Goal: Task Accomplishment & Management: Manage account settings

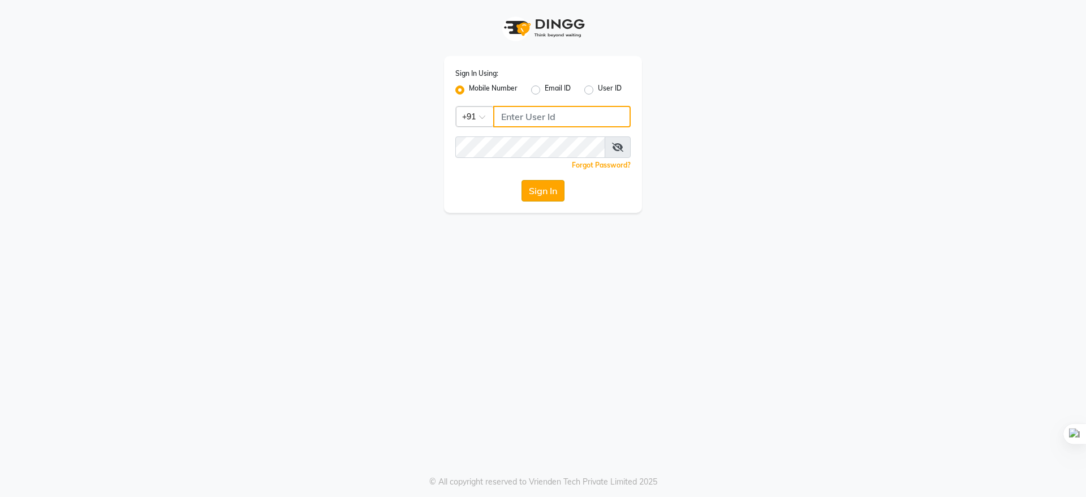
type input "9289961179"
click at [534, 190] on button "Sign In" at bounding box center [543, 190] width 43 height 21
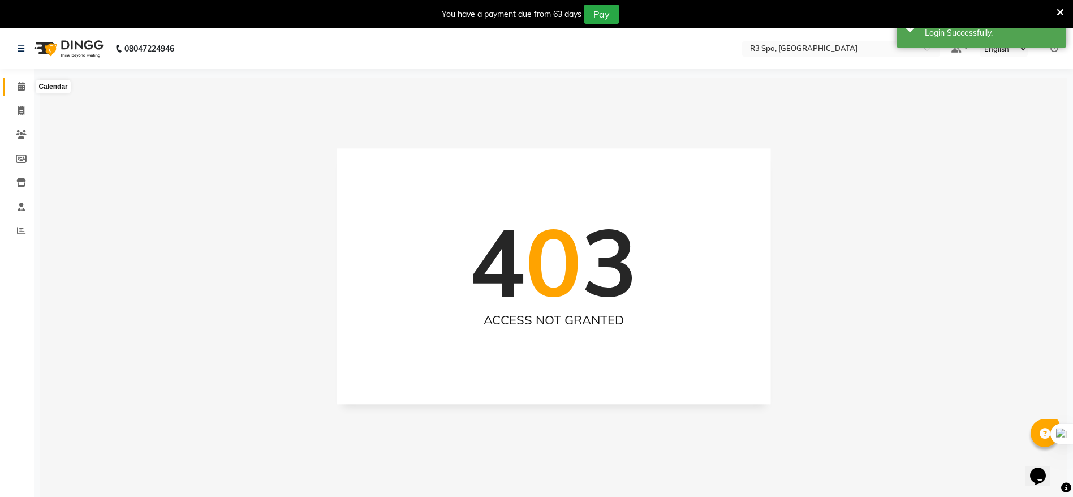
click at [21, 87] on icon at bounding box center [21, 86] width 7 height 8
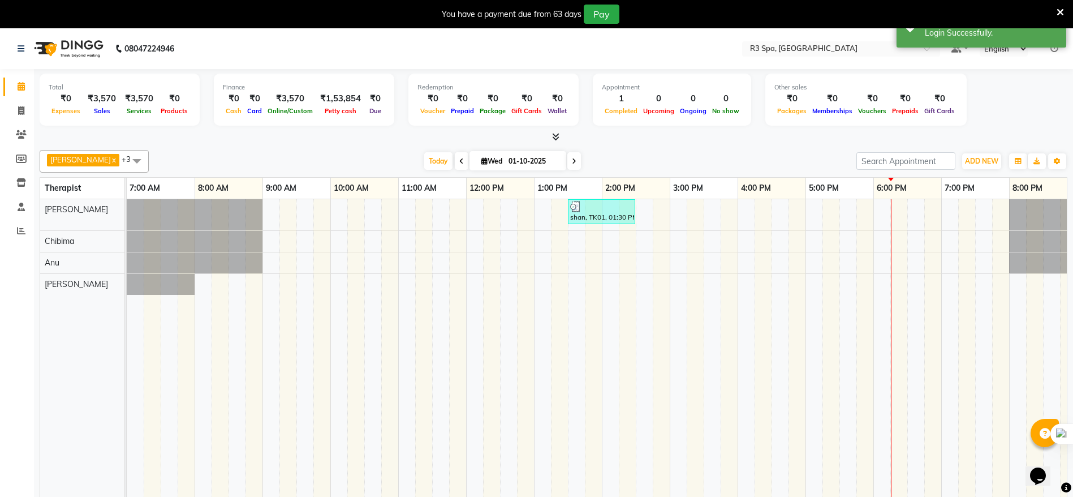
click at [273, 239] on div "shan, TK01, 01:30 PM-02:30 PM, Deep Tissue Repair Therapy 60 Min([DEMOGRAPHIC_D…" at bounding box center [670, 356] width 1086 height 314
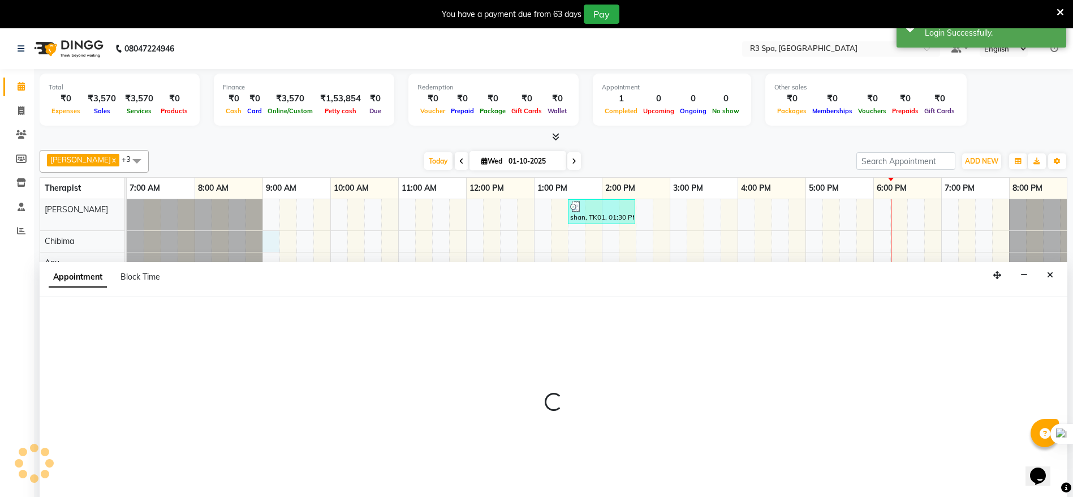
scroll to position [28, 0]
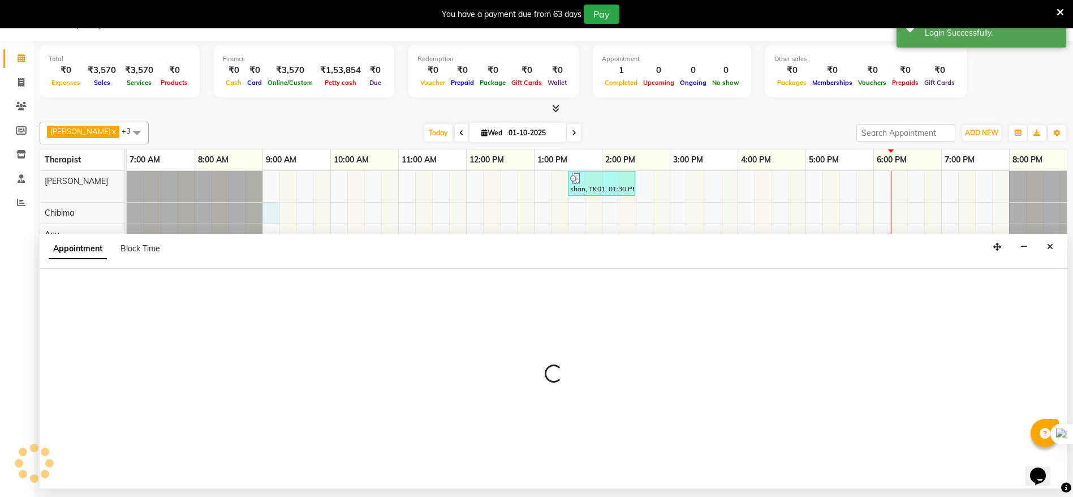
select select "86019"
select select "tentative"
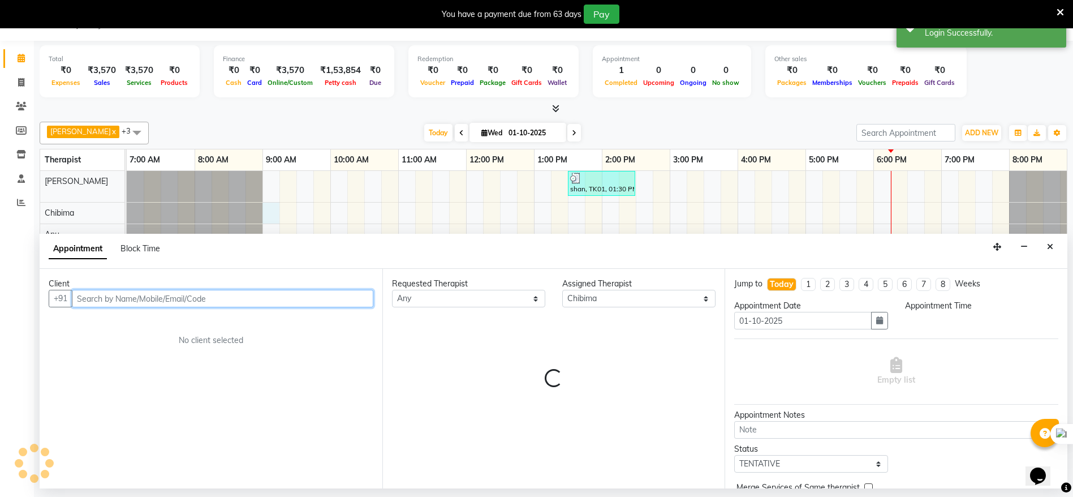
select select "540"
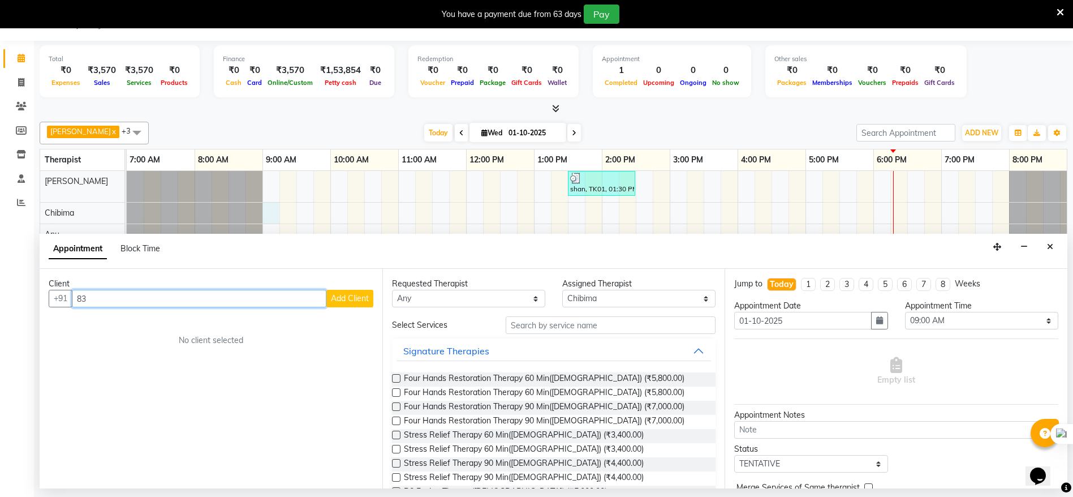
type input "8"
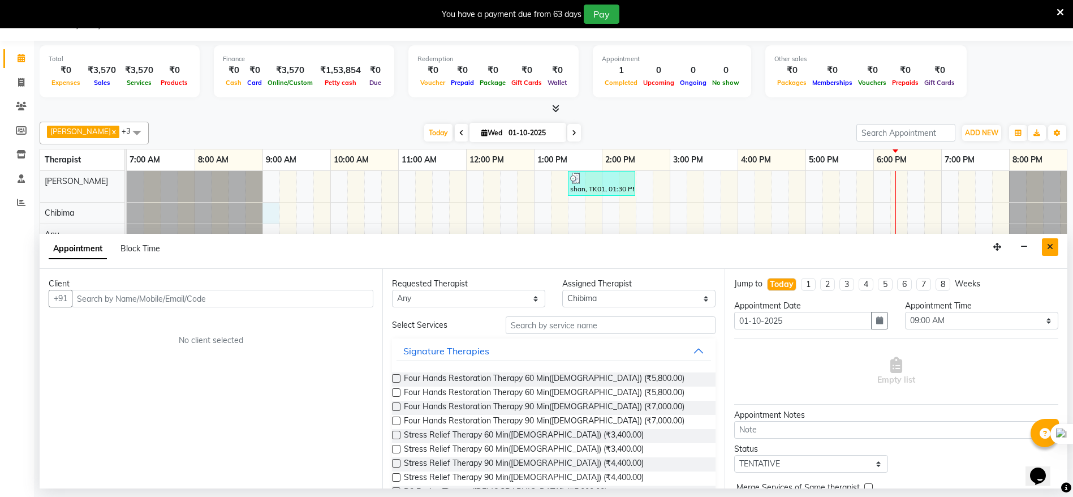
click at [1055, 246] on button "Close" at bounding box center [1050, 247] width 16 height 18
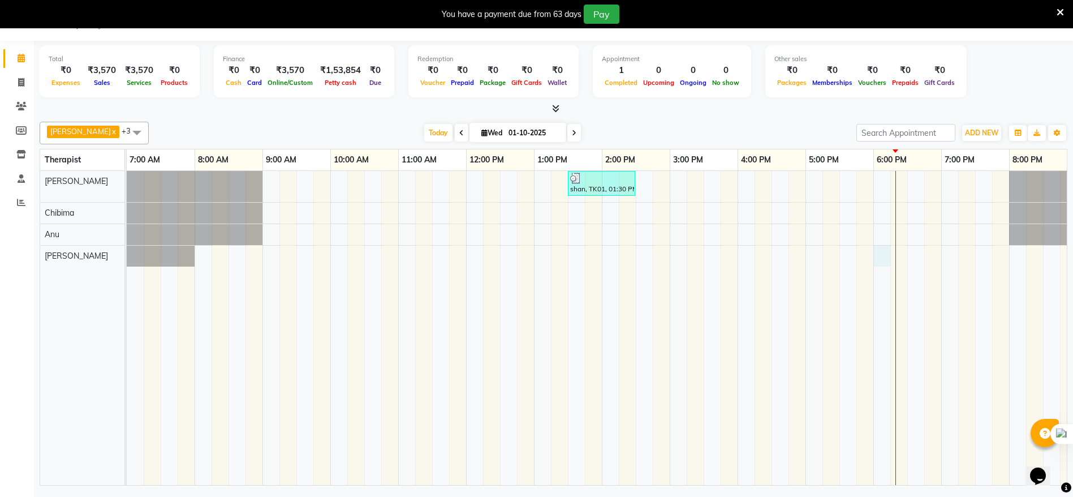
click at [879, 248] on div "shan, TK01, 01:30 PM-02:30 PM, Deep Tissue Repair Therapy 60 Min([DEMOGRAPHIC_D…" at bounding box center [670, 328] width 1086 height 314
select select "88891"
select select "tentative"
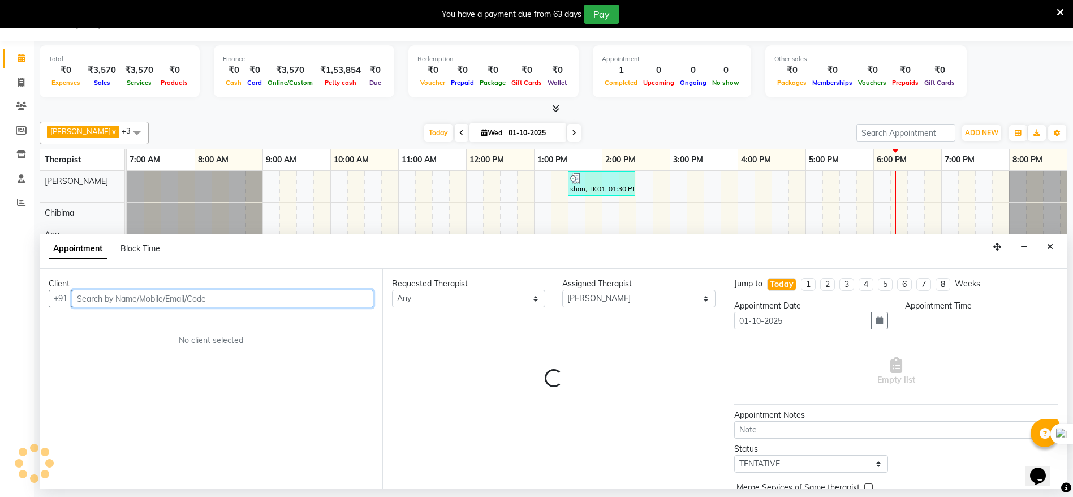
select select "1080"
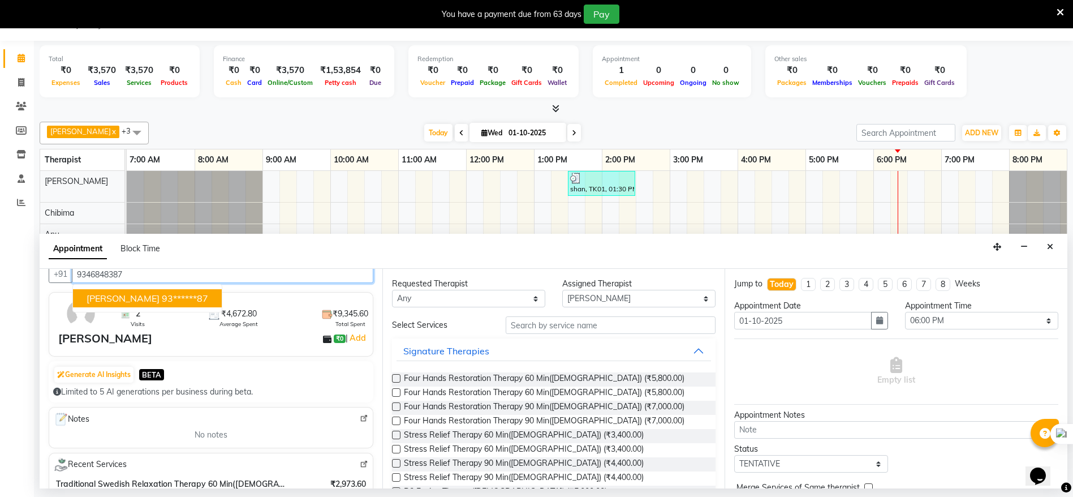
scroll to position [0, 0]
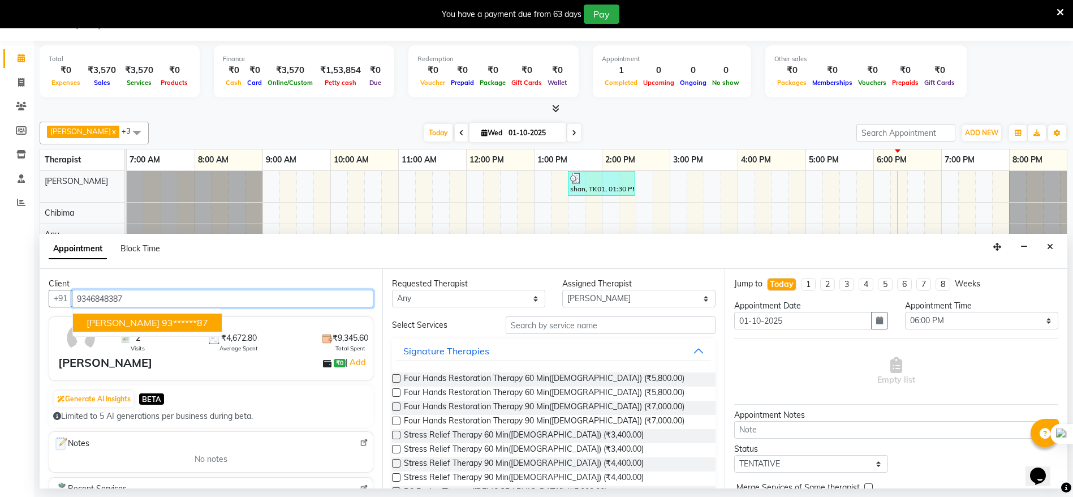
click at [162, 321] on ngb-highlight "93******87" at bounding box center [185, 322] width 46 height 11
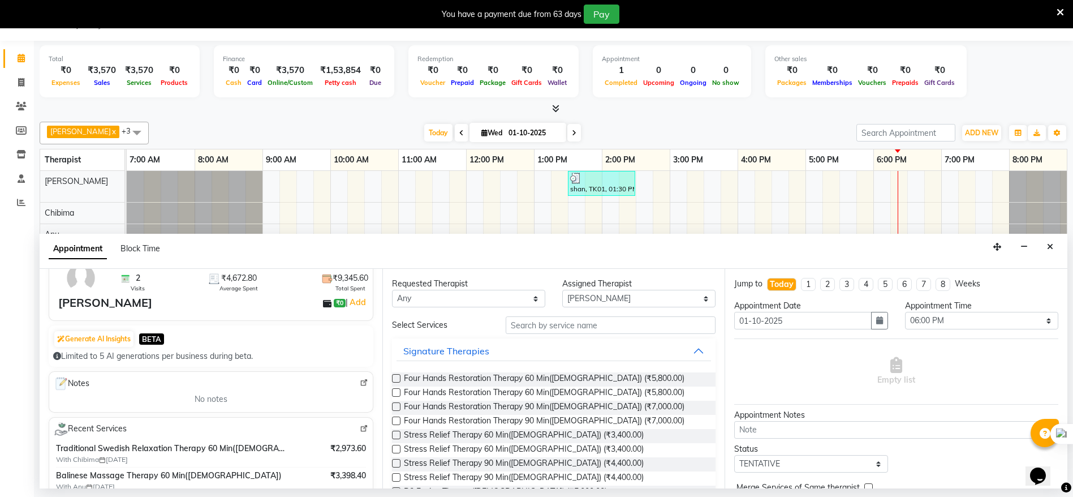
scroll to position [85, 0]
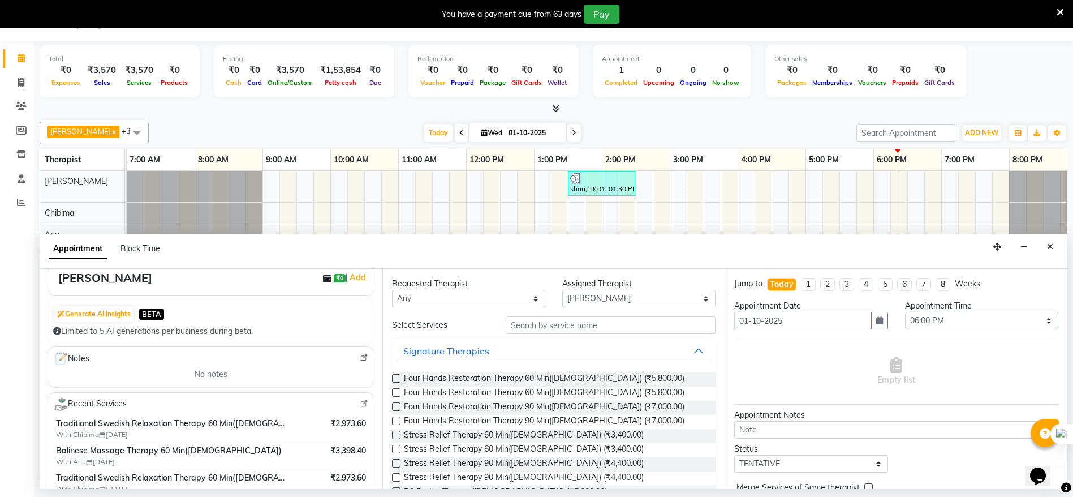
type input "93******87"
click at [518, 325] on input "text" at bounding box center [611, 325] width 210 height 18
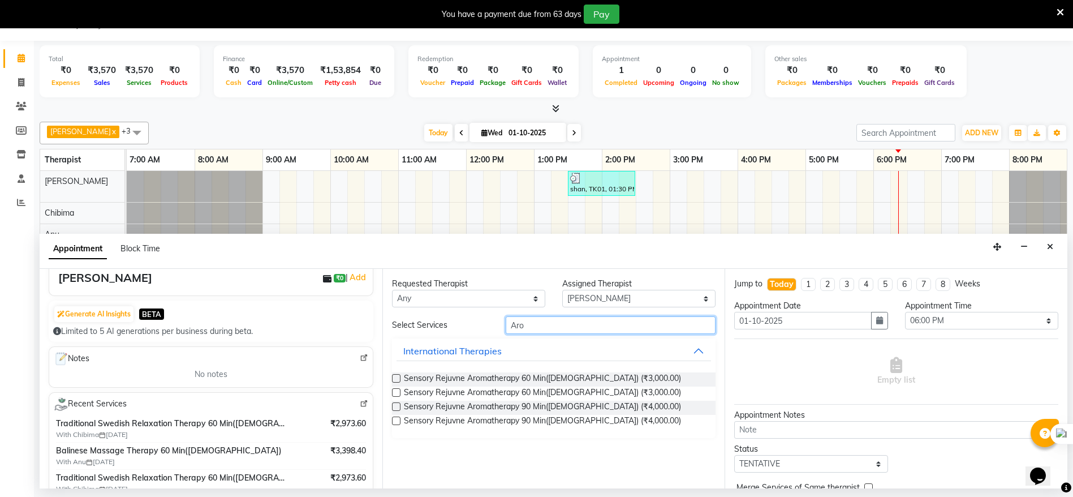
type input "Aro"
click at [395, 379] on label at bounding box center [396, 378] width 8 height 8
click at [395, 379] on input "checkbox" at bounding box center [395, 379] width 7 height 7
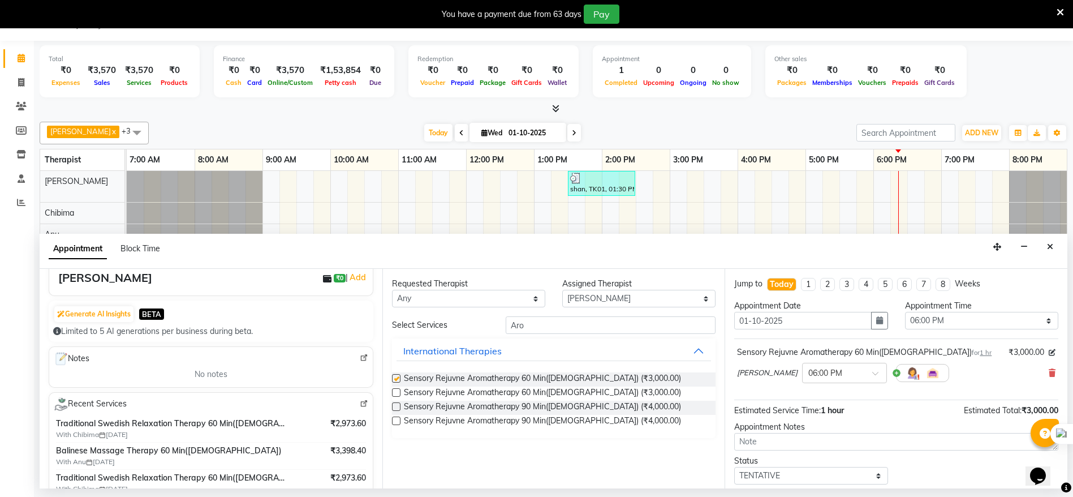
checkbox input "false"
click at [1035, 320] on select "Select 08:00 AM 08:15 AM 08:30 AM 08:45 AM 09:00 AM 09:15 AM 09:30 AM 09:45 AM …" at bounding box center [981, 321] width 153 height 18
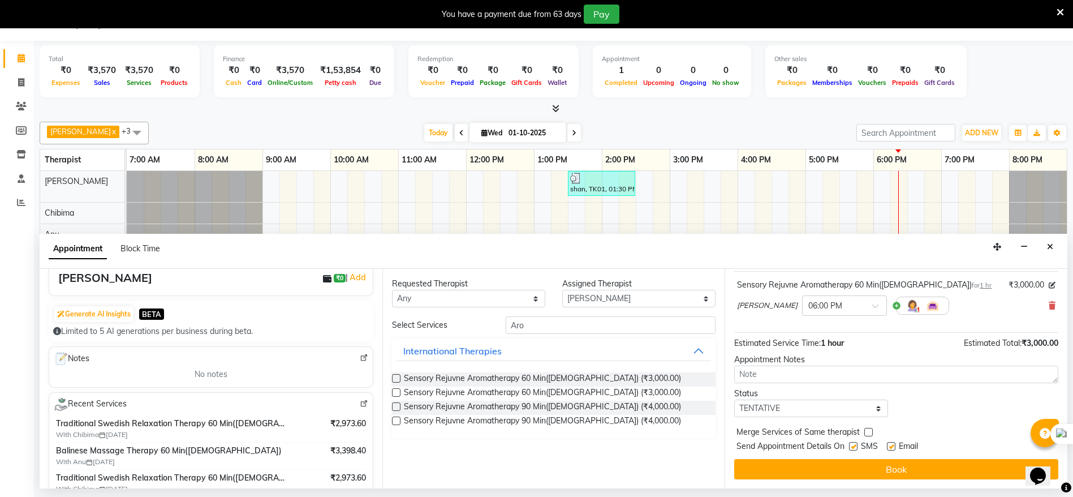
scroll to position [0, 0]
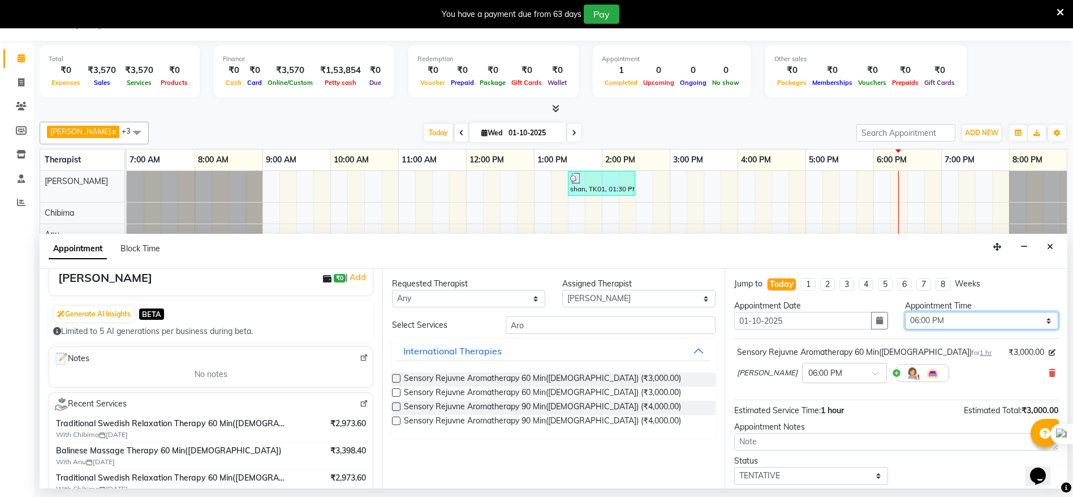
click at [1038, 317] on select "Select 08:00 AM 08:15 AM 08:30 AM 08:45 AM 09:00 AM 09:15 AM 09:30 AM 09:45 AM …" at bounding box center [981, 321] width 153 height 18
select select "1095"
click at [905, 312] on select "Select 08:00 AM 08:15 AM 08:30 AM 08:45 AM 09:00 AM 09:15 AM 09:30 AM 09:45 AM …" at bounding box center [981, 321] width 153 height 18
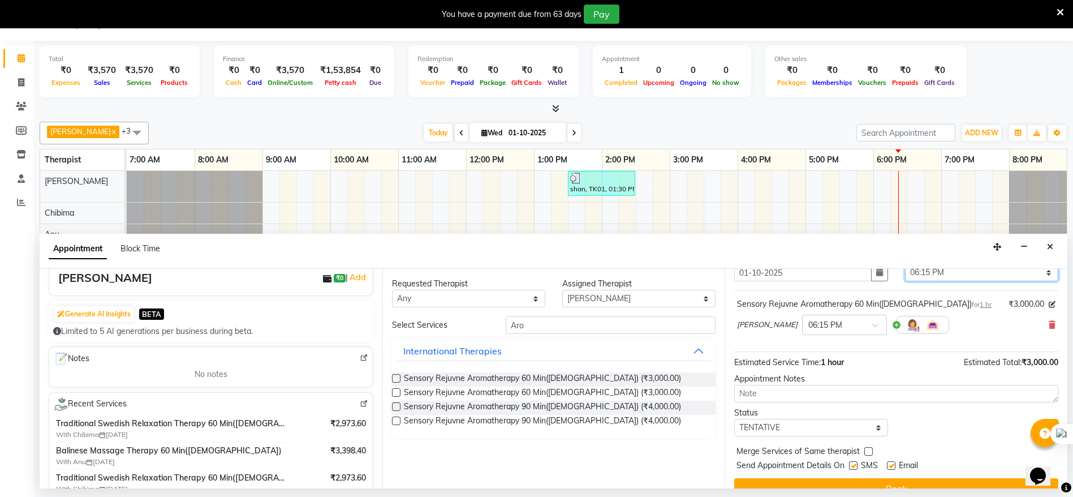
scroll to position [67, 0]
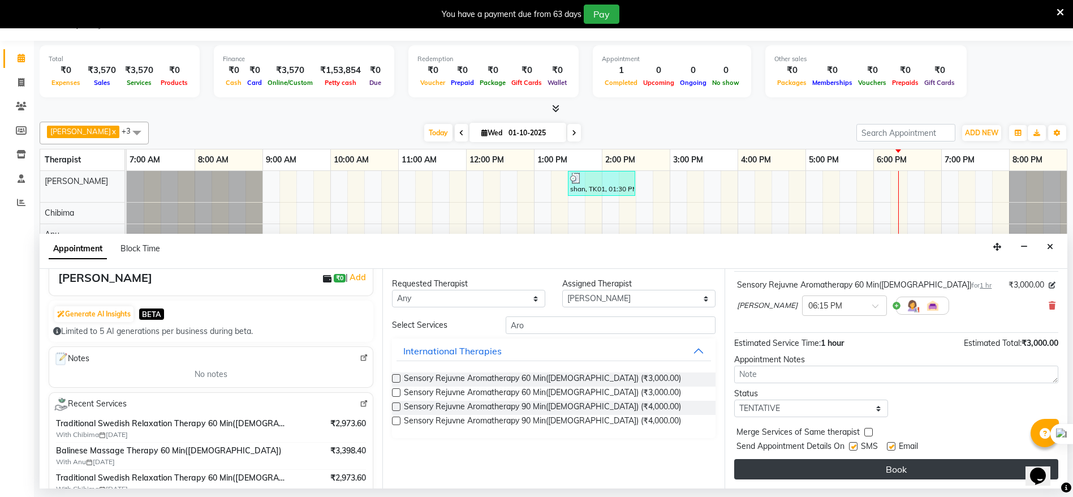
click at [916, 466] on button "Book" at bounding box center [896, 469] width 324 height 20
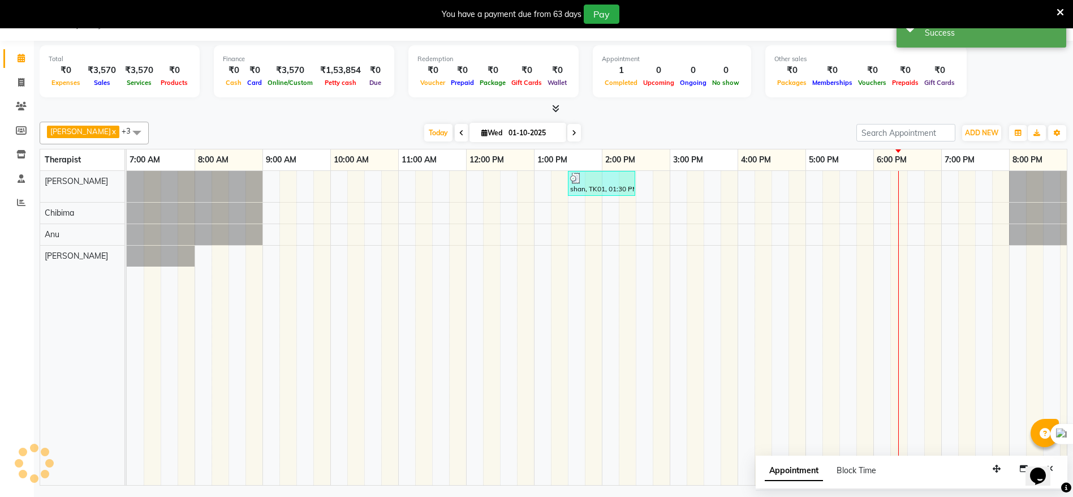
scroll to position [0, 0]
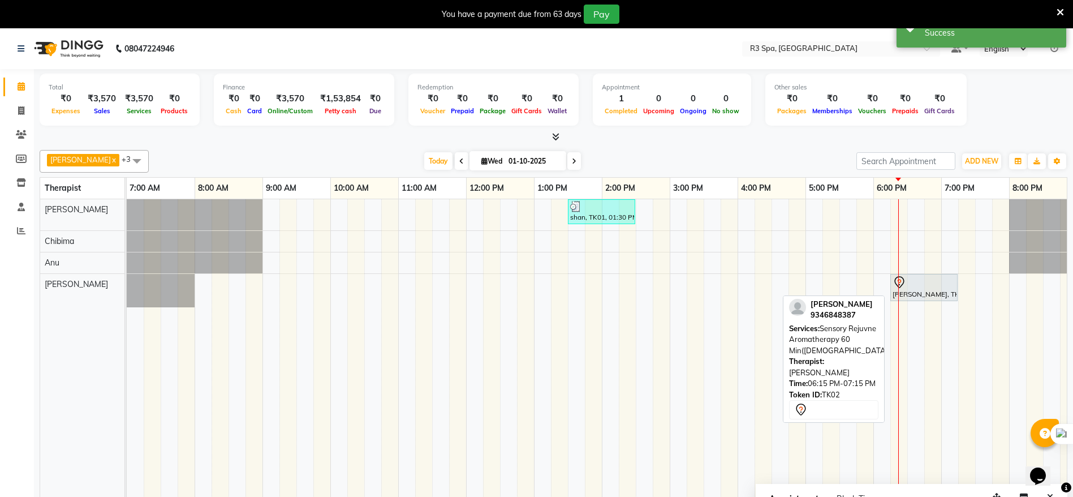
click at [906, 291] on div "[PERSON_NAME], TK02, 06:15 PM-07:15 PM, Sensory Rejuvne Aromatherapy 60 Min([DE…" at bounding box center [924, 287] width 65 height 24
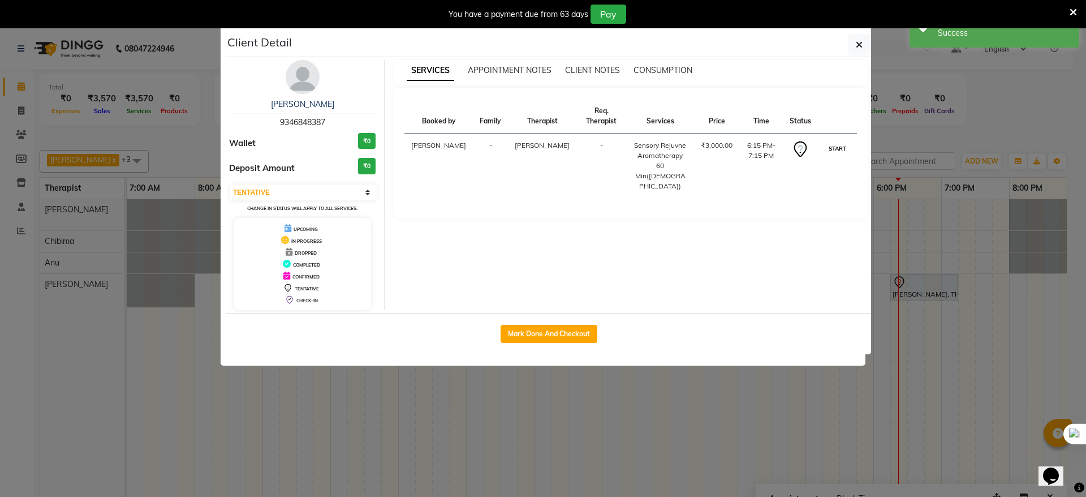
click at [831, 141] on button "START" at bounding box center [837, 148] width 23 height 14
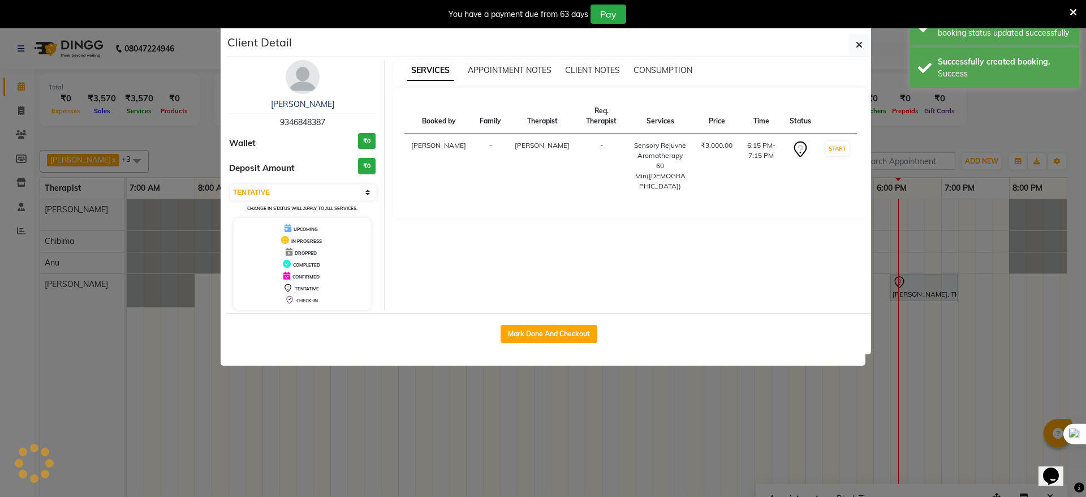
select select "1"
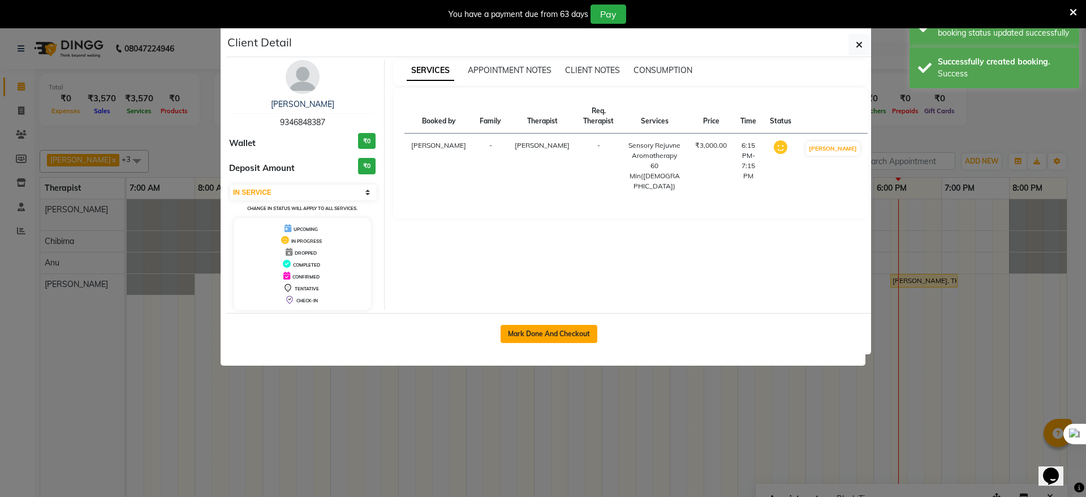
click at [562, 326] on button "Mark Done And Checkout" at bounding box center [549, 334] width 97 height 18
select select "service"
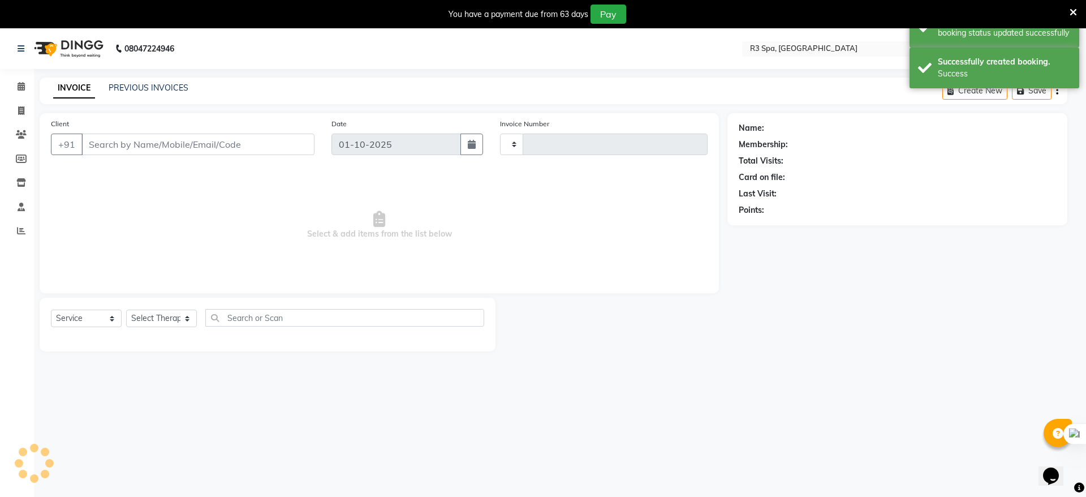
type input "0254"
select select "8612"
type input "93******87"
select select "88891"
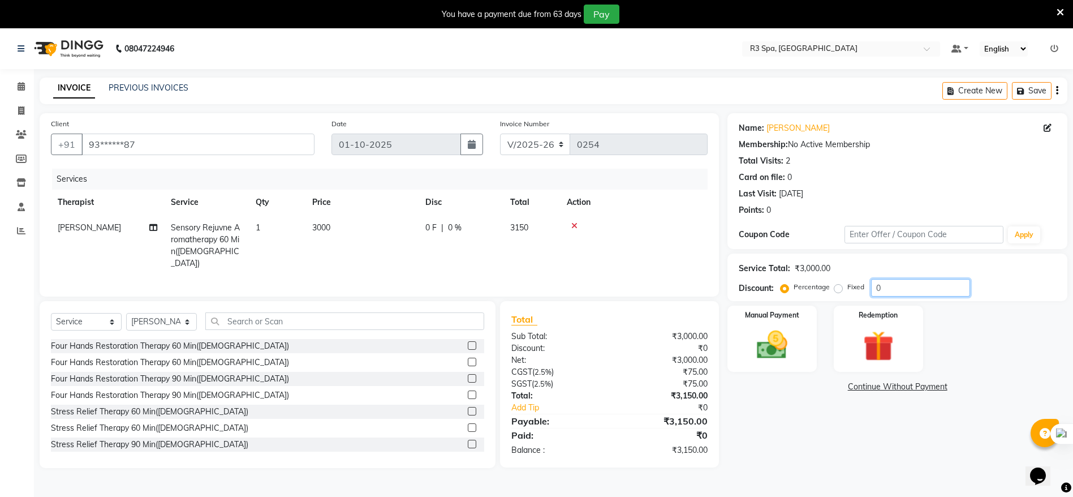
click at [889, 289] on input "0" at bounding box center [920, 288] width 99 height 18
type input "0"
type input "10"
click at [756, 337] on img at bounding box center [772, 344] width 52 height 37
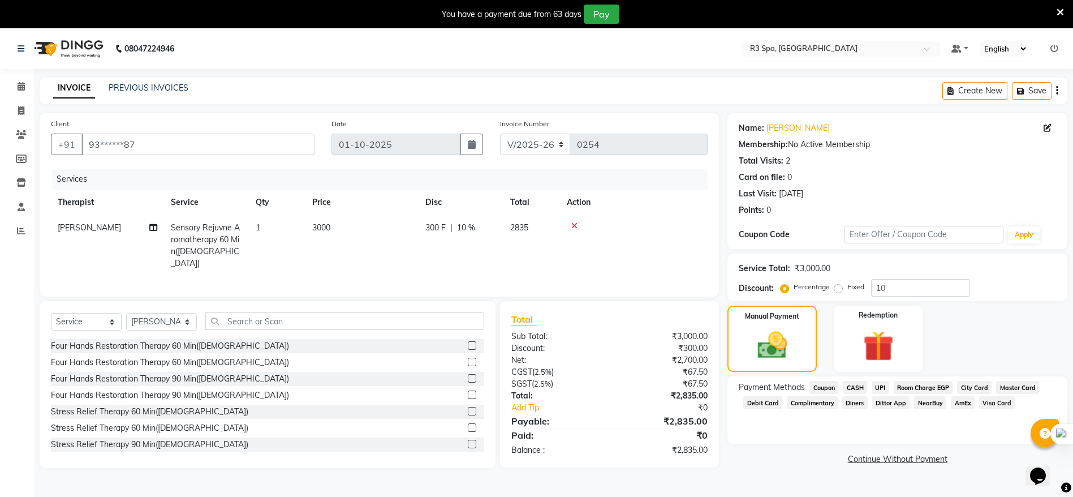
click at [882, 384] on span "UPI" at bounding box center [881, 387] width 18 height 13
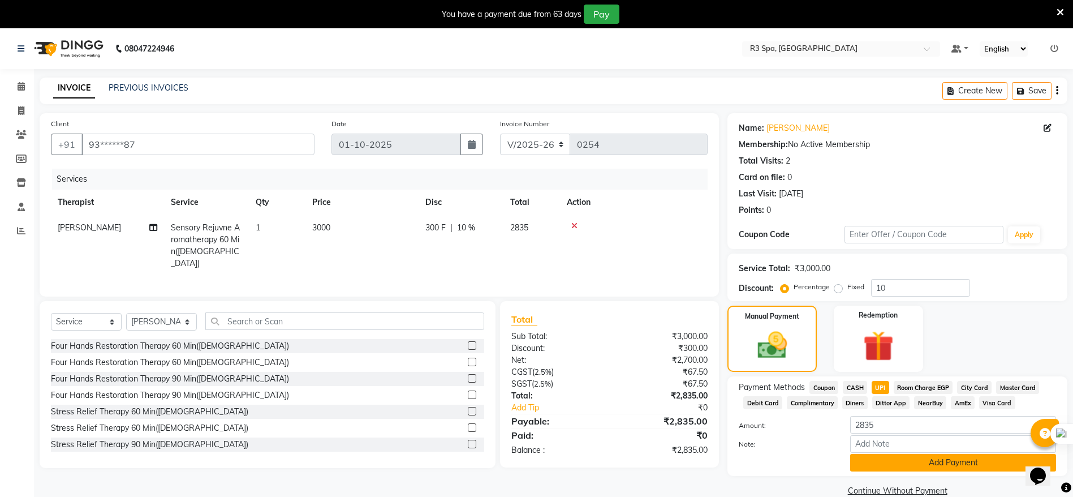
click at [918, 457] on button "Add Payment" at bounding box center [953, 463] width 206 height 18
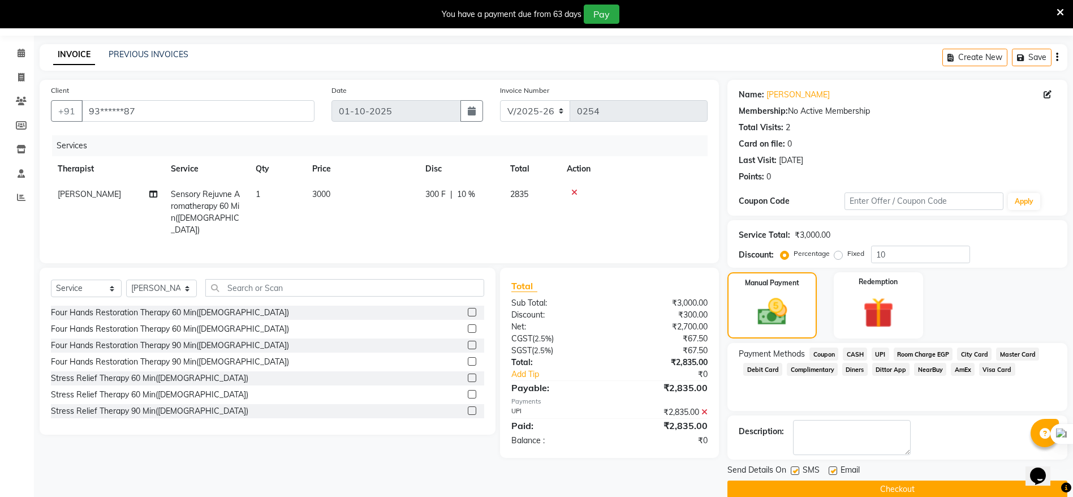
scroll to position [51, 0]
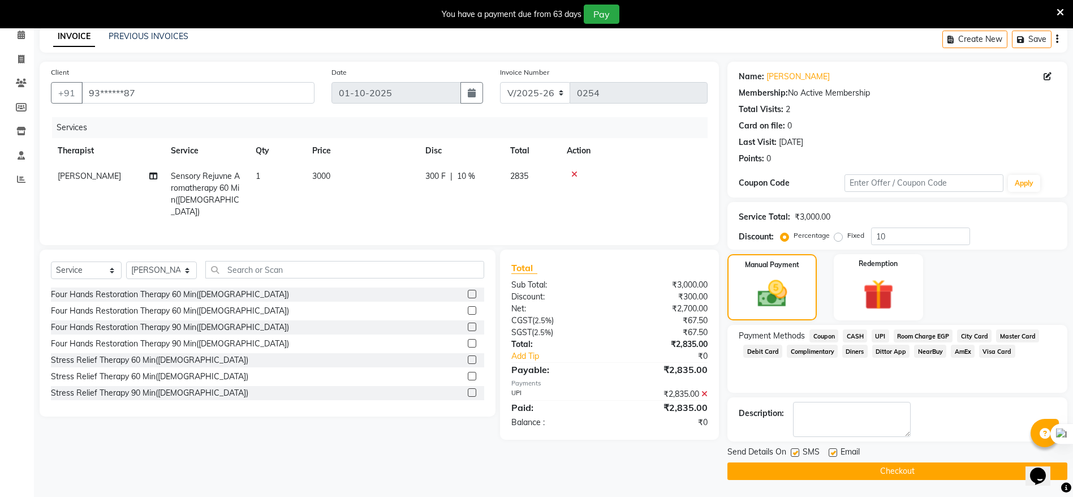
click at [881, 471] on button "Checkout" at bounding box center [897, 471] width 340 height 18
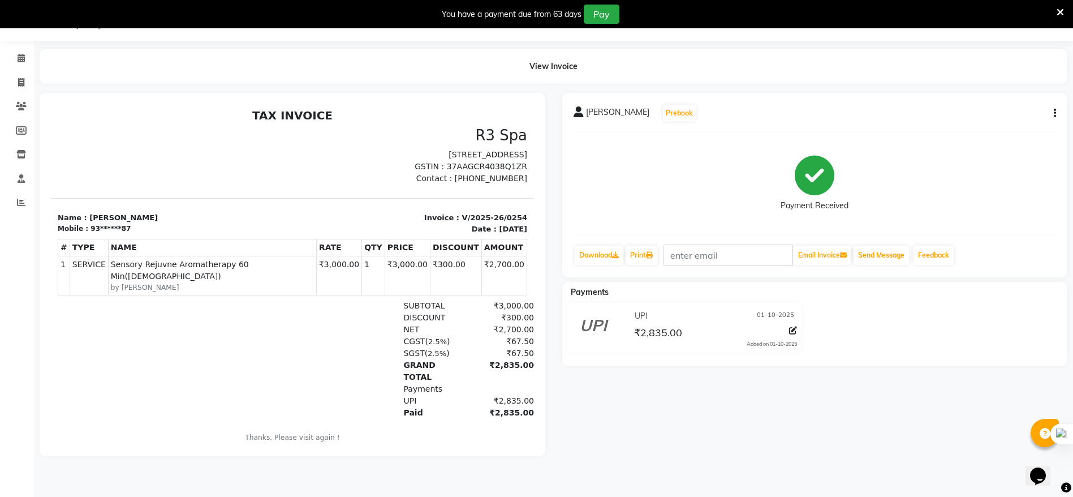
click at [1057, 11] on icon at bounding box center [1060, 12] width 7 height 10
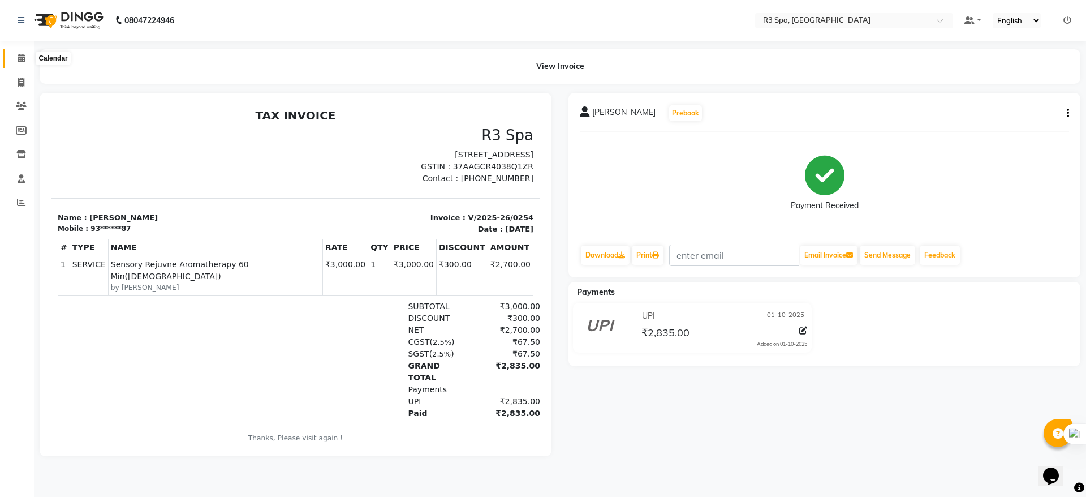
click at [20, 54] on icon at bounding box center [21, 58] width 7 height 8
